Goal: Complete application form

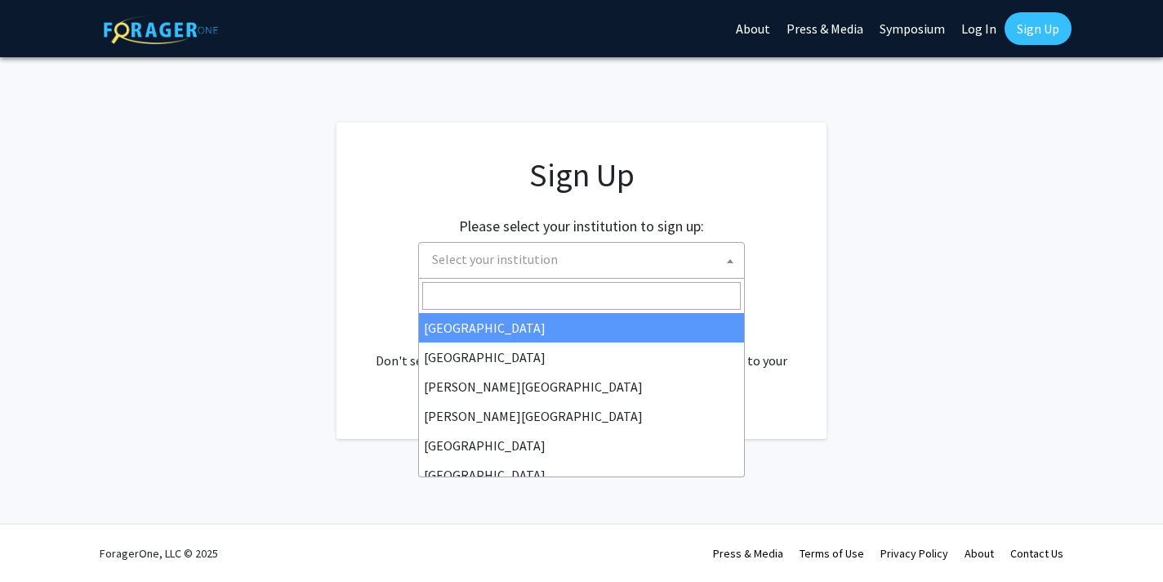
click at [520, 259] on span "Select your institution" at bounding box center [495, 259] width 126 height 16
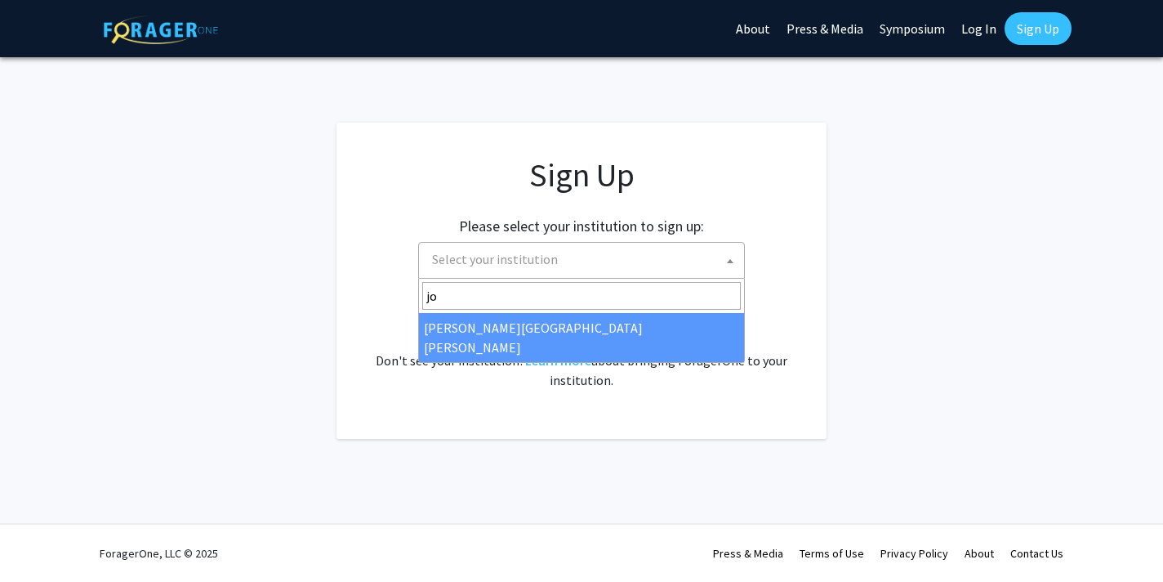
type input "jo"
select select "1"
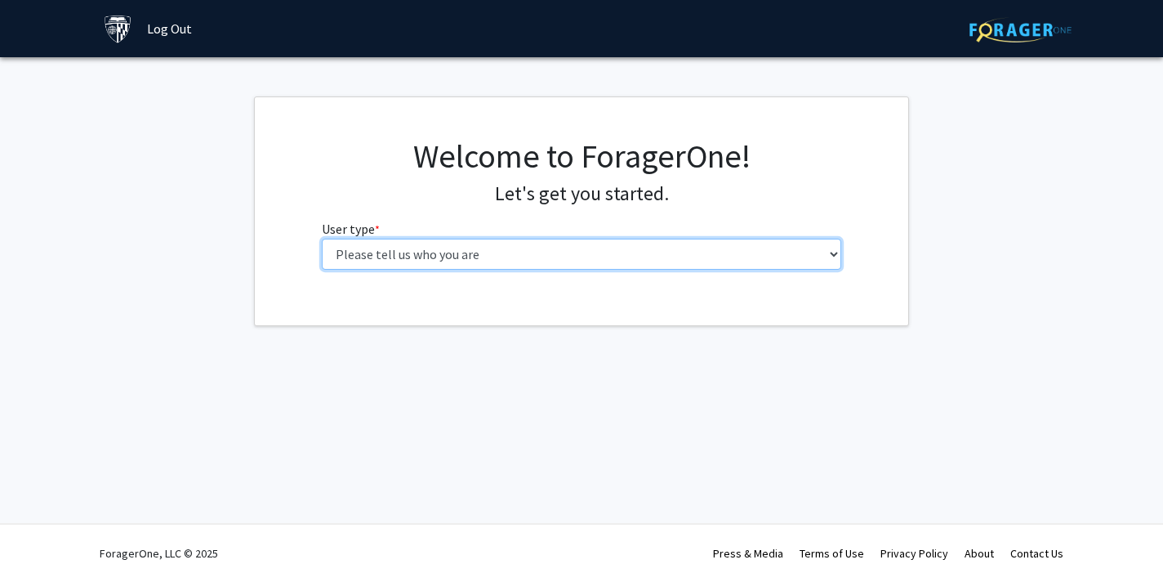
click at [475, 256] on select "Please tell us who you are Undergraduate Student Master's Student Doctoral Cand…" at bounding box center [582, 254] width 520 height 31
select select "2: masters"
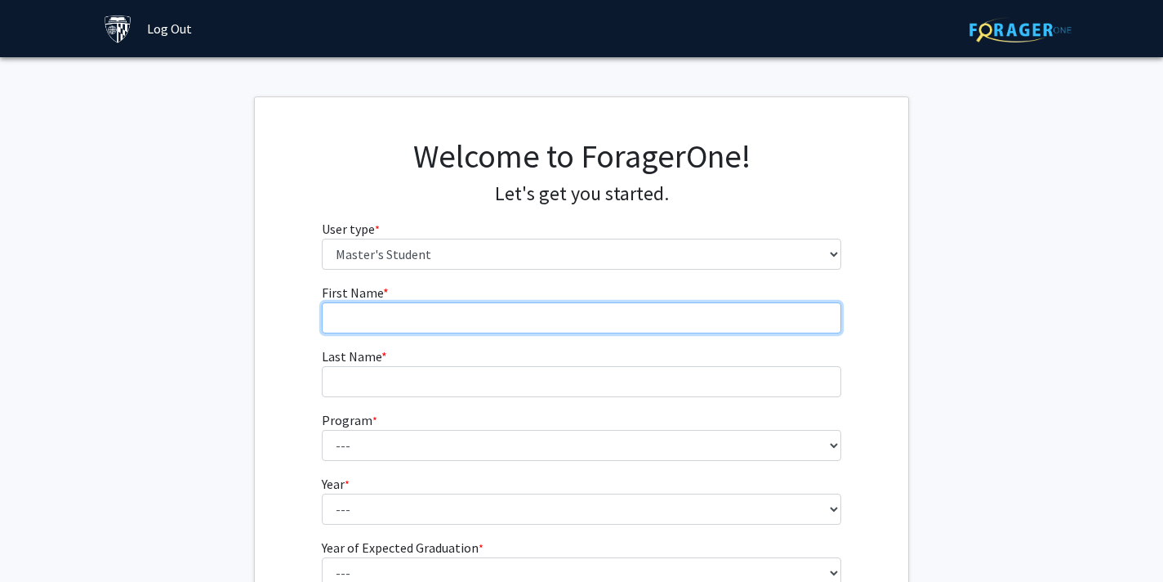
click at [499, 329] on input "First Name * required" at bounding box center [582, 317] width 520 height 31
type input "Xiaoya"
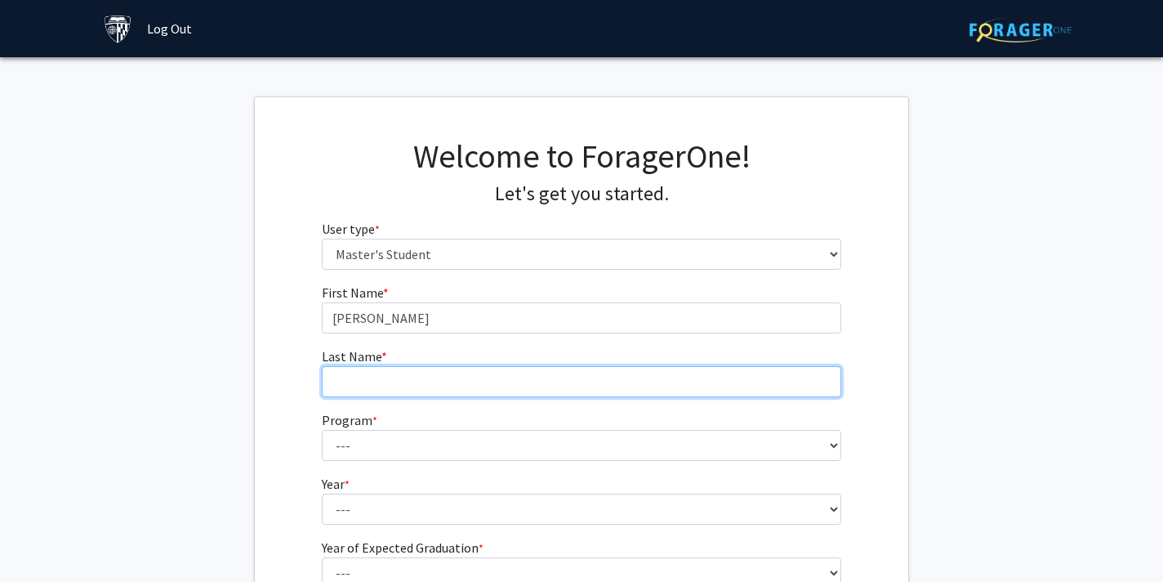
type input "Fang"
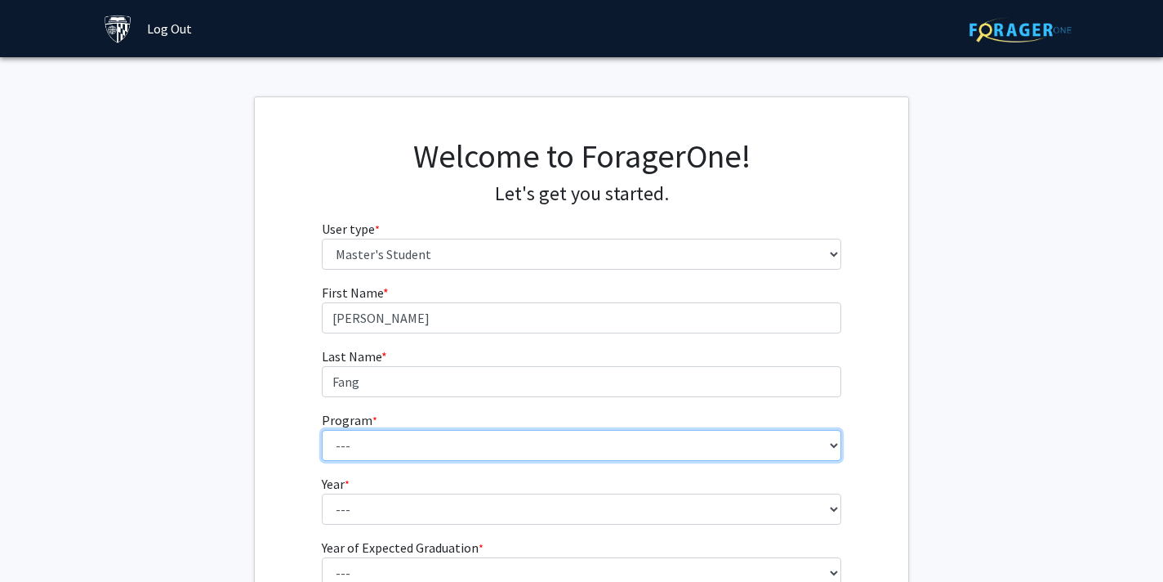
click at [455, 448] on select "--- Anatomy Education Applied and Computational Mathematics Applied Biomedical …" at bounding box center [582, 445] width 520 height 31
select select "105: 89"
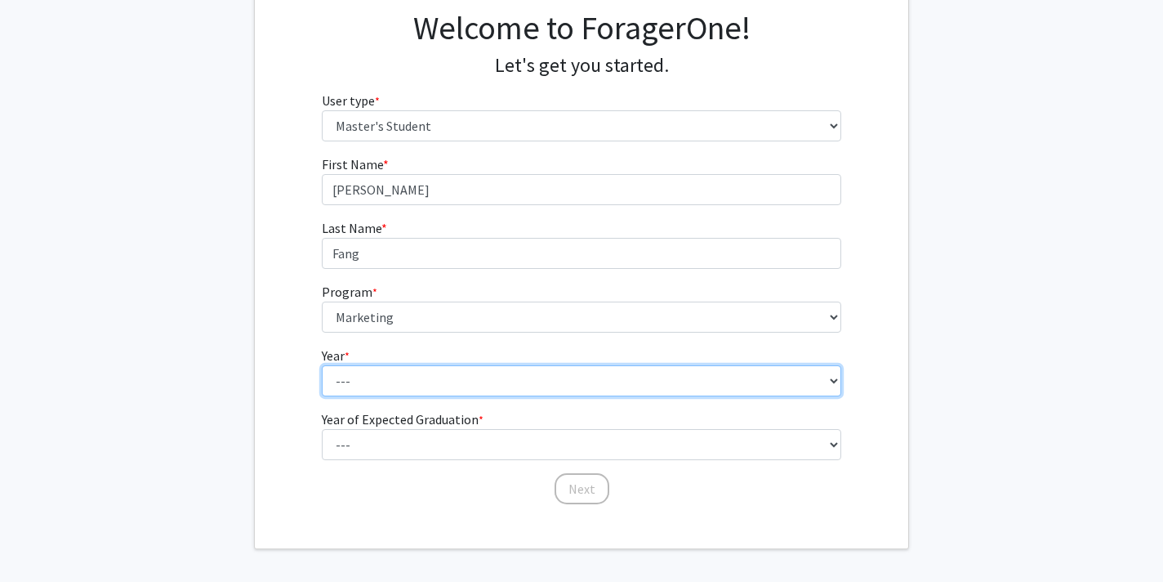
click at [437, 384] on select "--- First Year Second Year" at bounding box center [582, 380] width 520 height 31
select select "1: first_year"
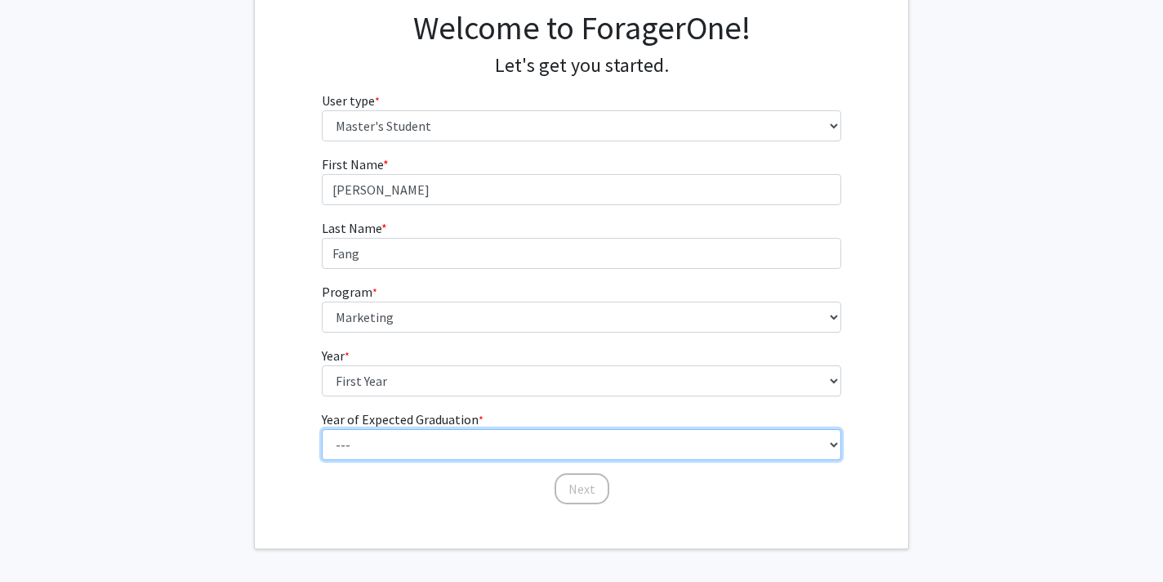
click at [426, 444] on select "--- 2025 2026 2027 2028 2029 2030 2031 2032 2033 2034" at bounding box center [582, 444] width 520 height 31
select select "2: 2026"
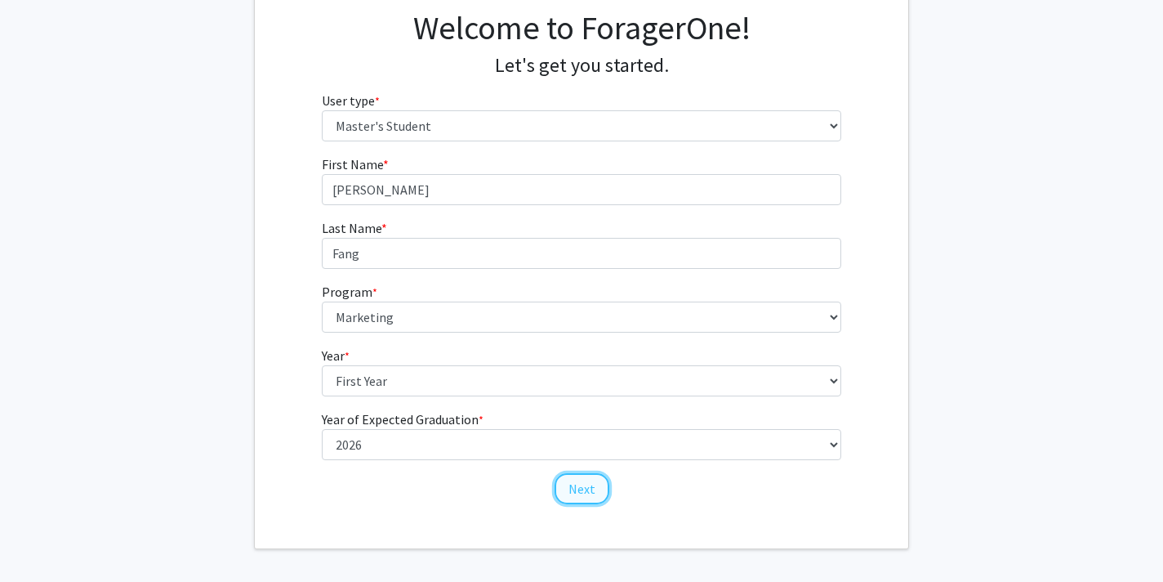
click at [590, 484] on button "Next" at bounding box center [582, 488] width 55 height 31
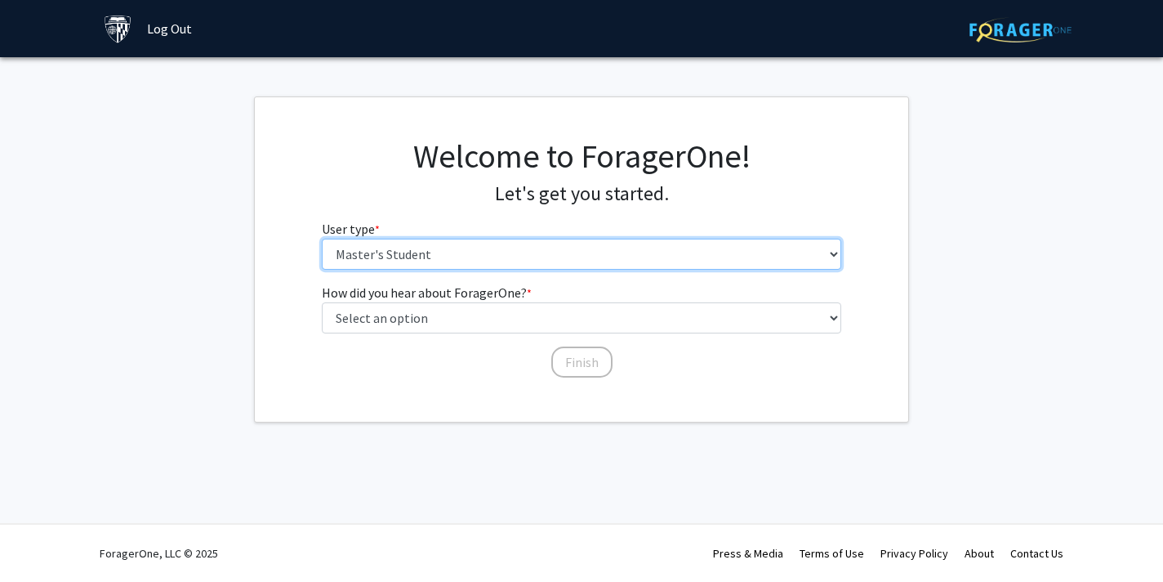
click at [483, 258] on select "Please tell us who you are Undergraduate Student Master's Student Doctoral Cand…" at bounding box center [582, 254] width 520 height 31
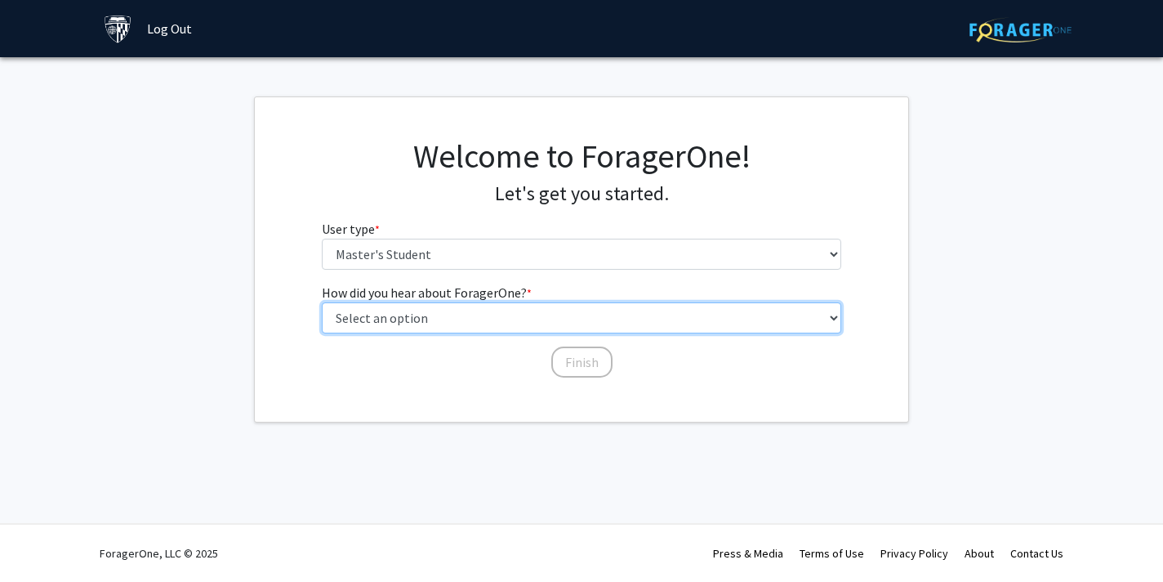
click at [453, 328] on select "Select an option Peer/student recommendation Faculty/staff recommendation Unive…" at bounding box center [582, 317] width 520 height 31
select select "3: university_website"
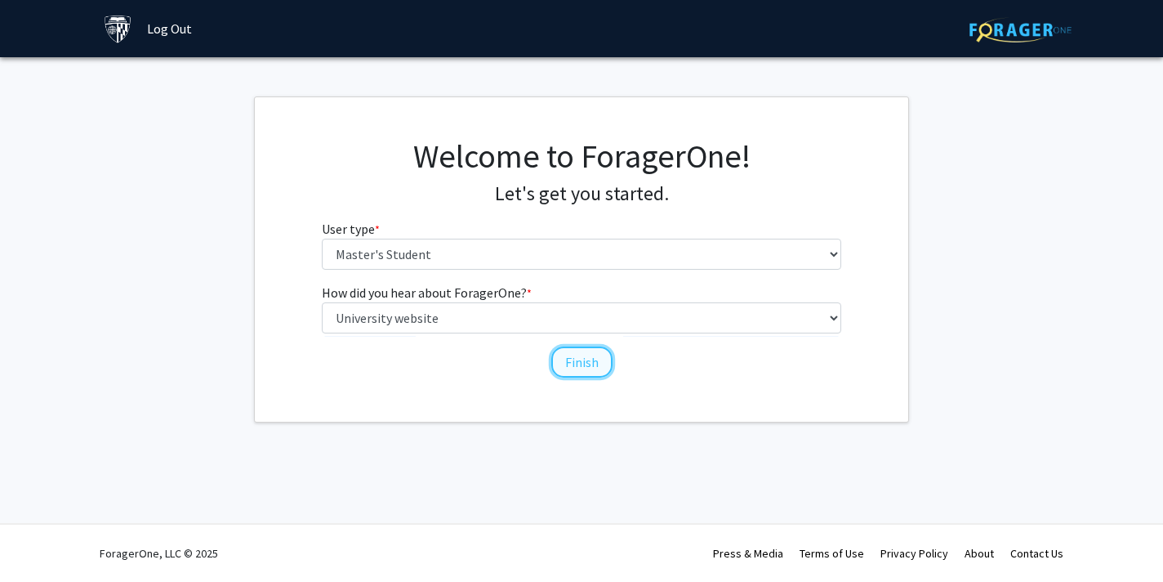
click at [568, 363] on button "Finish" at bounding box center [581, 361] width 61 height 31
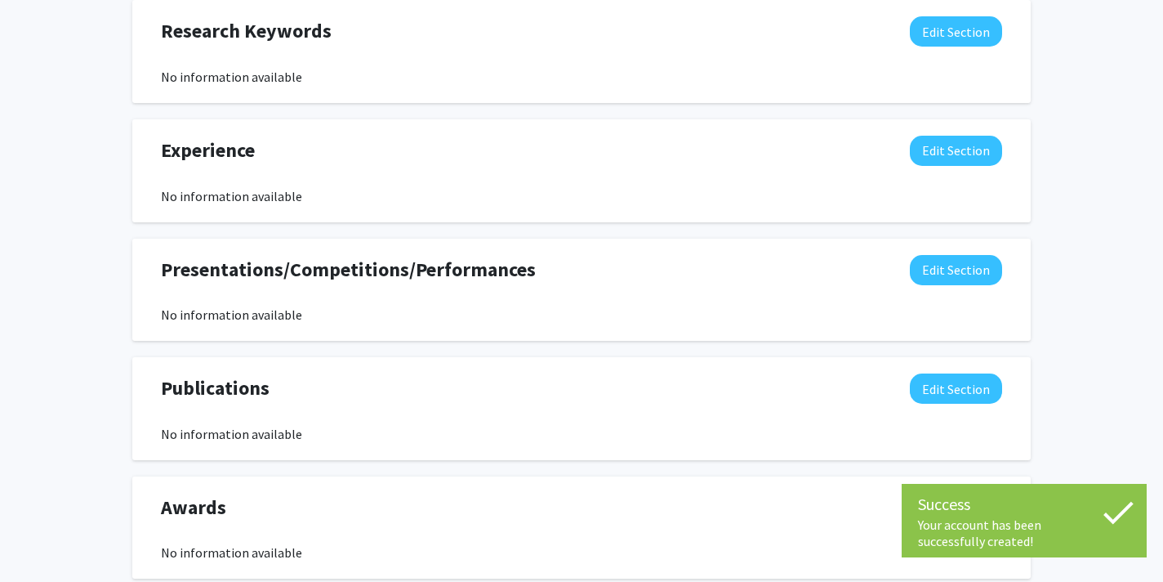
scroll to position [951, 0]
